Goal: Task Accomplishment & Management: Manage account settings

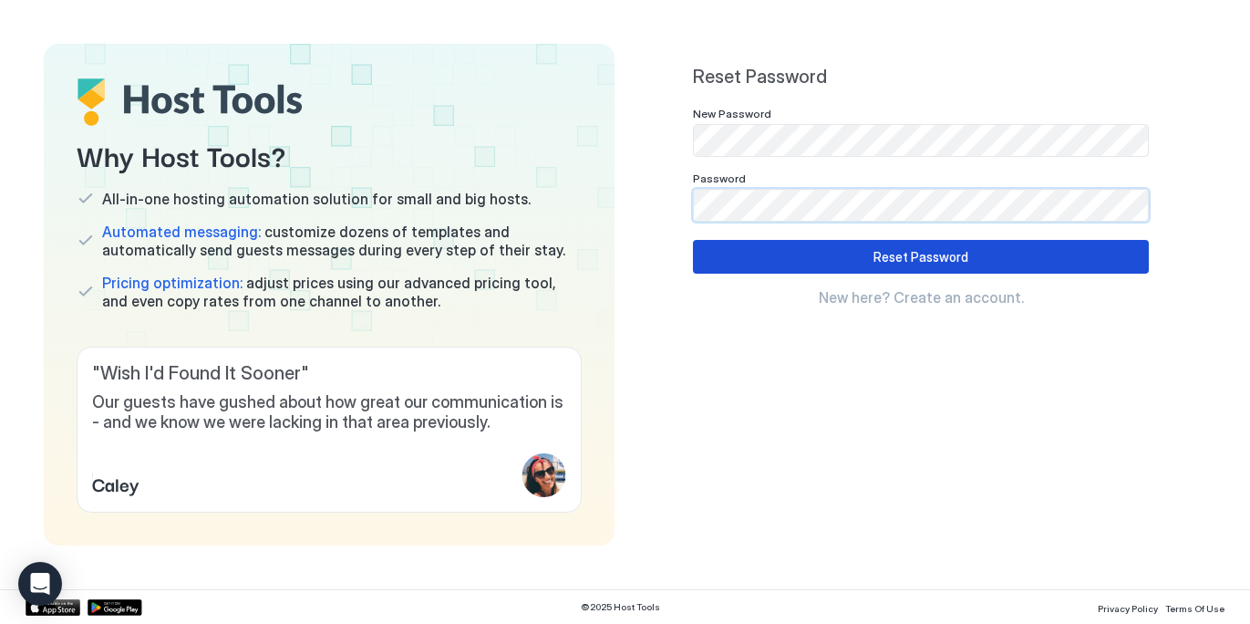
click at [825, 261] on button "Reset Password" at bounding box center [921, 257] width 456 height 34
